Goal: Find specific page/section: Find specific page/section

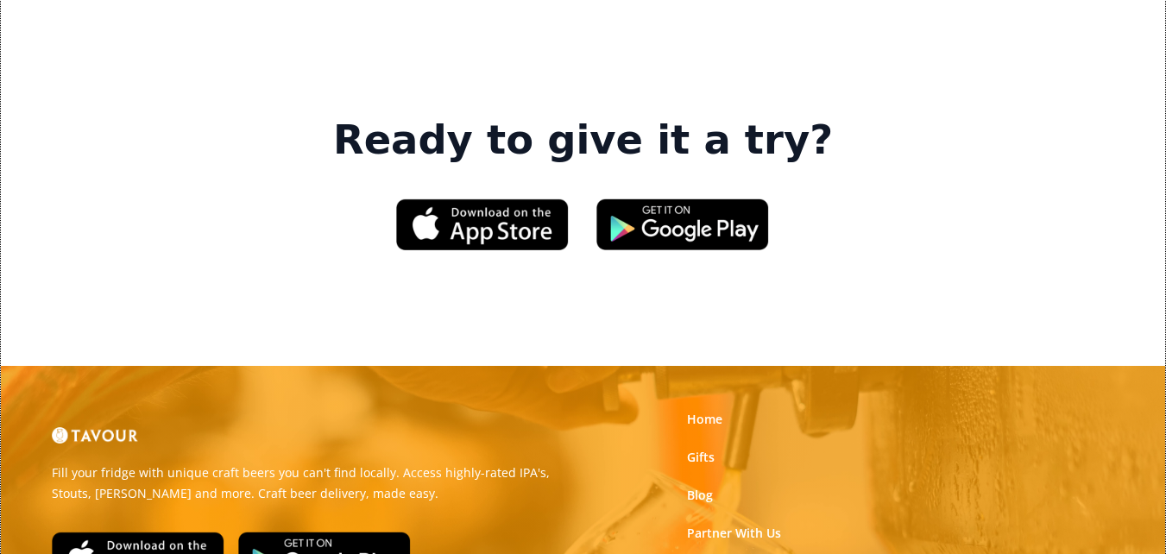
scroll to position [2713, 0]
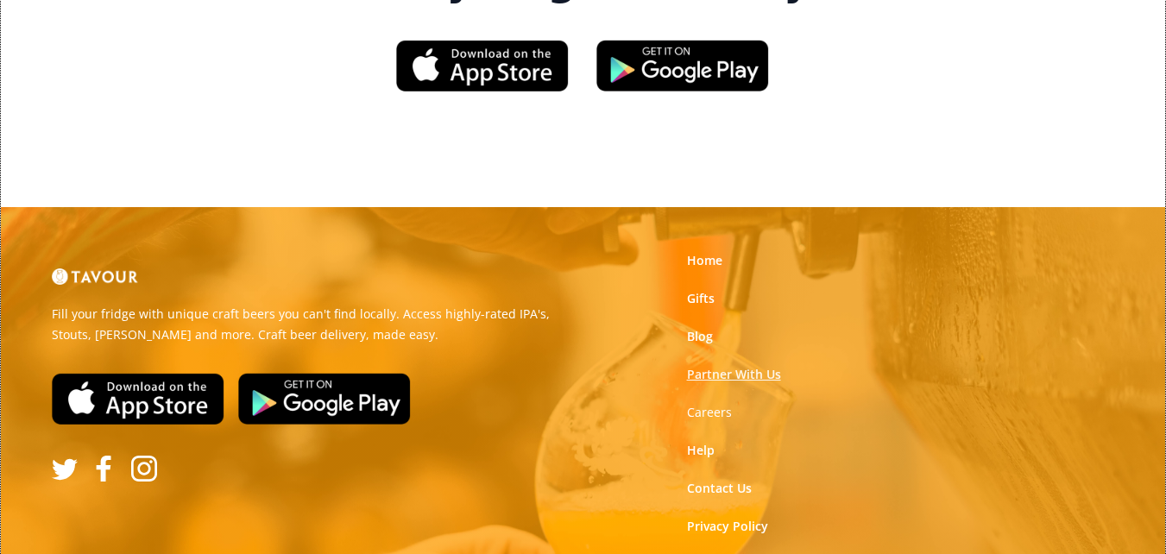
click at [692, 366] on link "Partner With Us" at bounding box center [734, 374] width 94 height 17
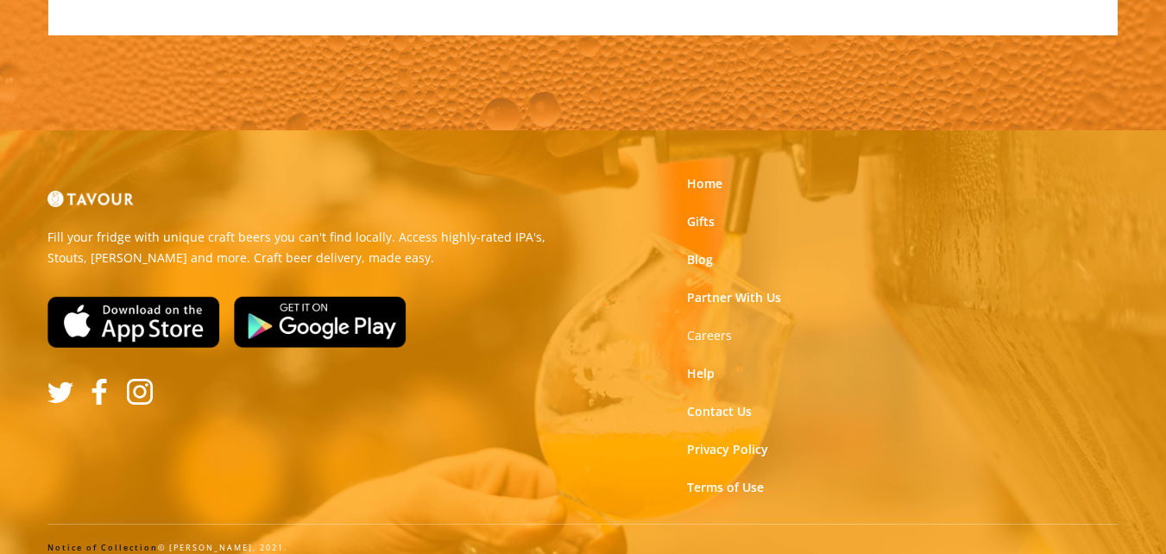
scroll to position [2003, 0]
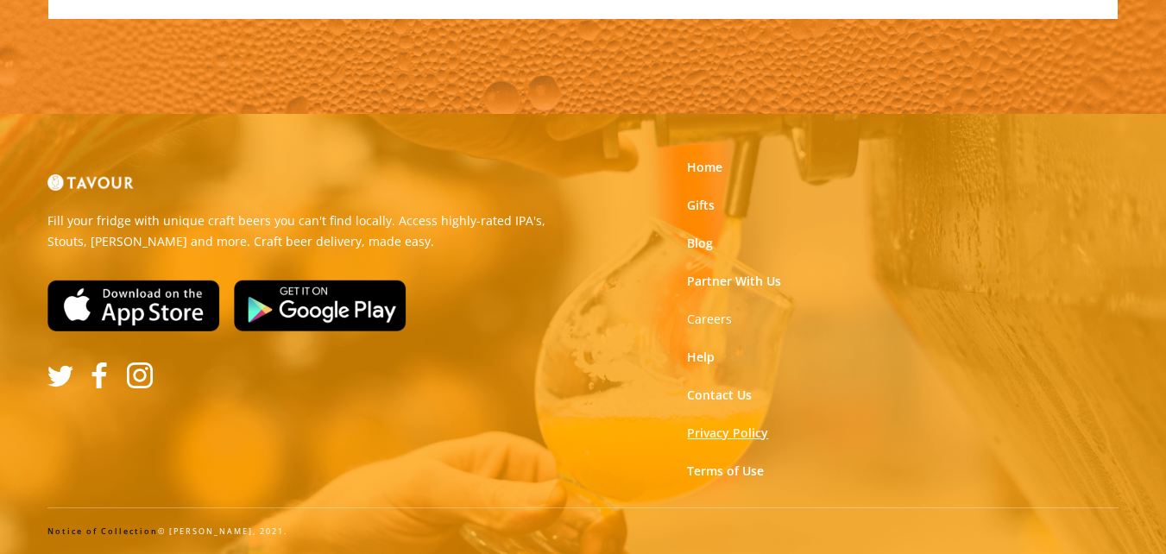
click at [756, 433] on link "Privacy Policy" at bounding box center [727, 433] width 81 height 17
